Goal: Task Accomplishment & Management: Use online tool/utility

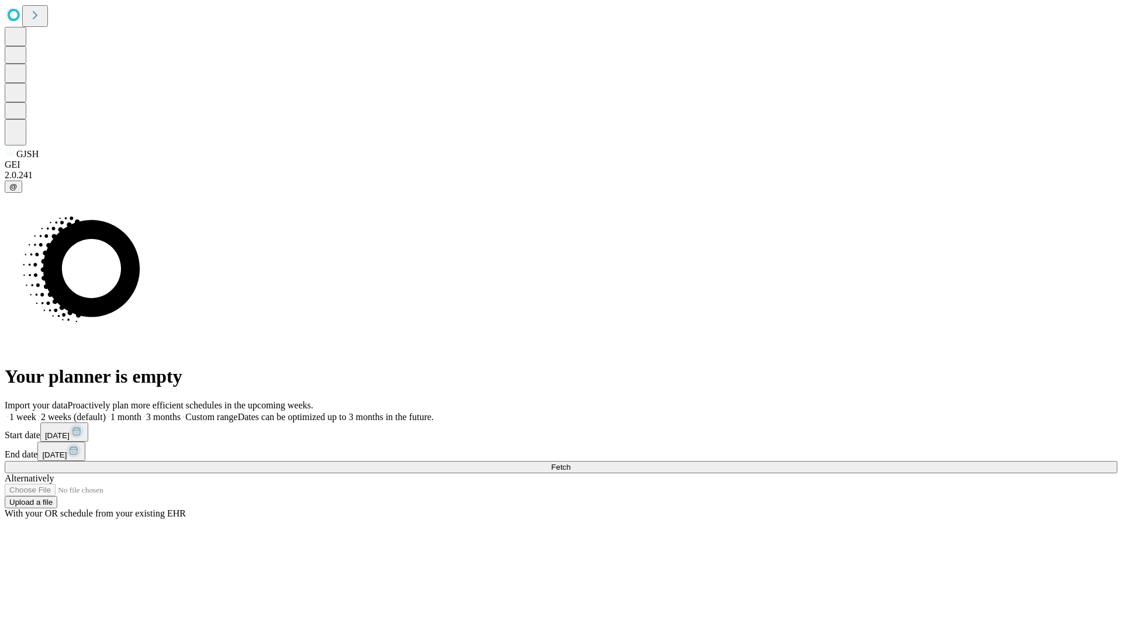
click at [571, 463] on span "Fetch" at bounding box center [560, 467] width 19 height 9
